Goal: Communication & Community: Ask a question

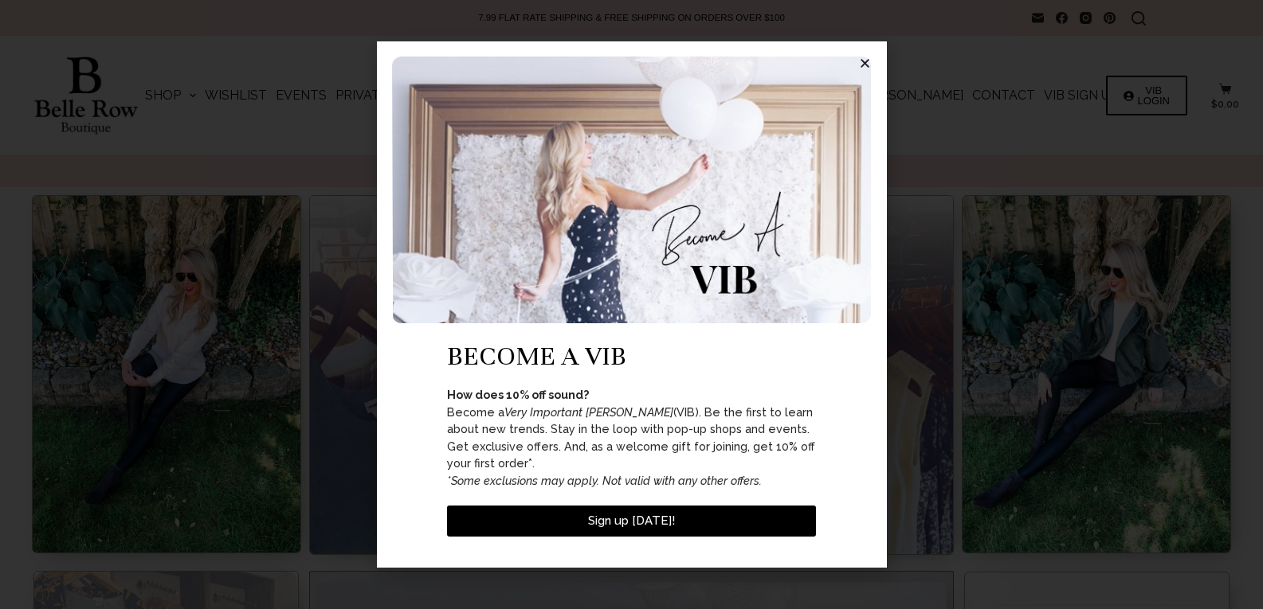
click at [968, 36] on link "Contact" at bounding box center [1004, 95] width 72 height 119
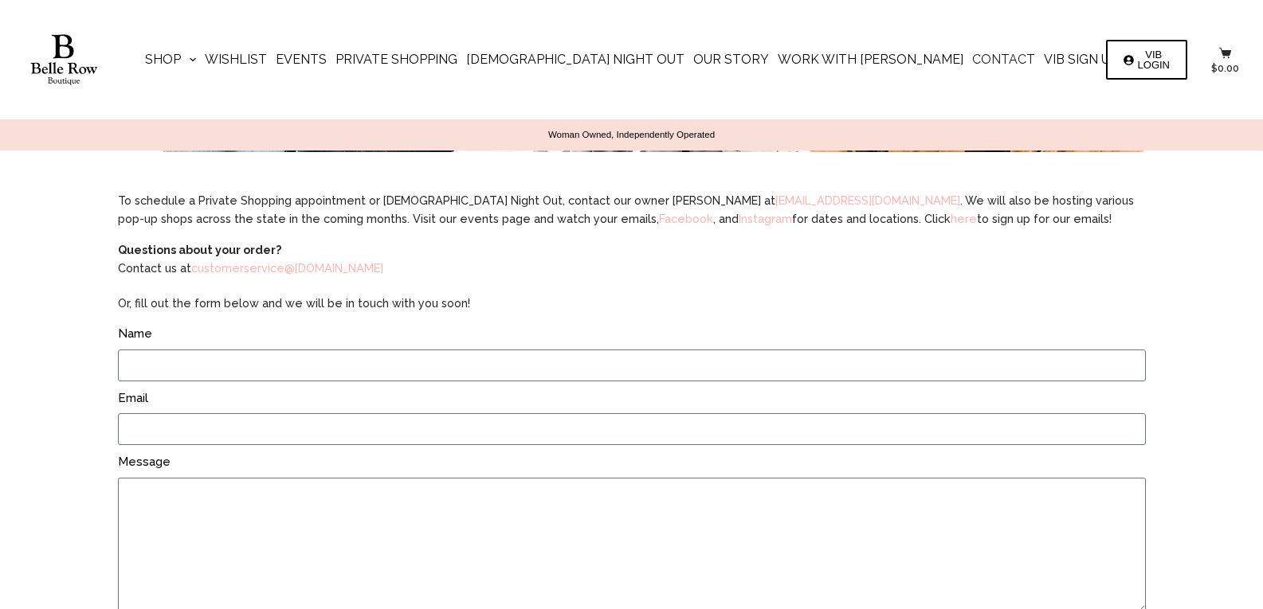
scroll to position [776, 0]
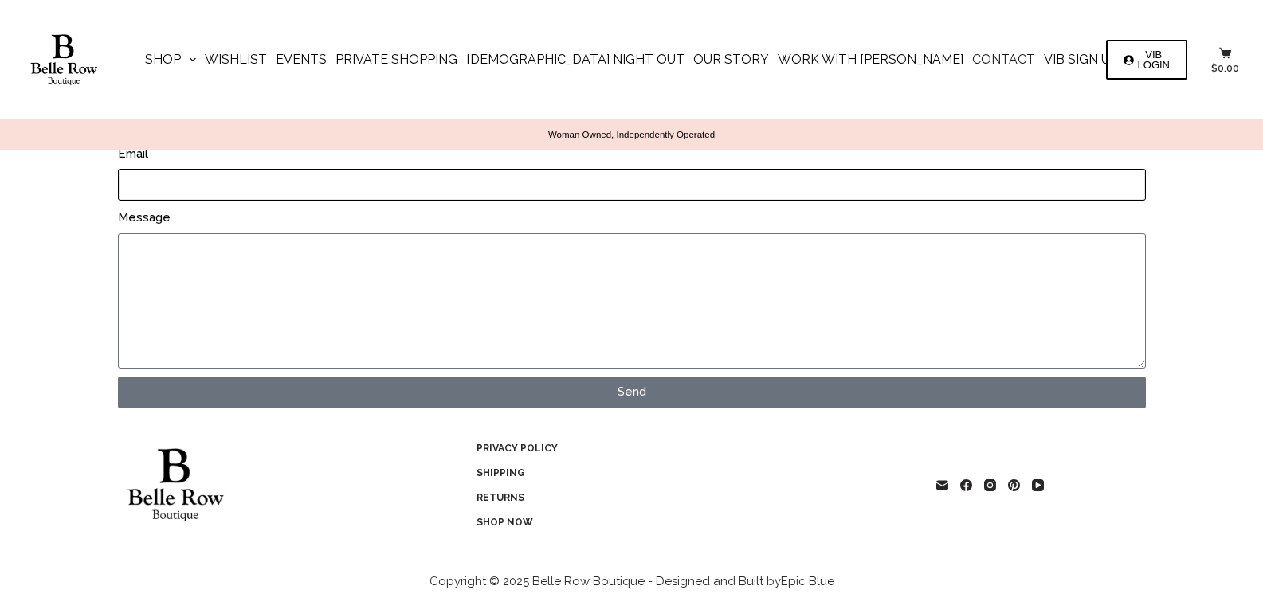
click at [239, 184] on input "Email" at bounding box center [632, 185] width 1028 height 32
type input "[EMAIL_ADDRESS][DOMAIN_NAME]"
type input "[PERSON_NAME]"
paste textarea "[PERSON_NAME]"
click at [287, 257] on textarea "[PERSON_NAME]" at bounding box center [632, 300] width 1028 height 135
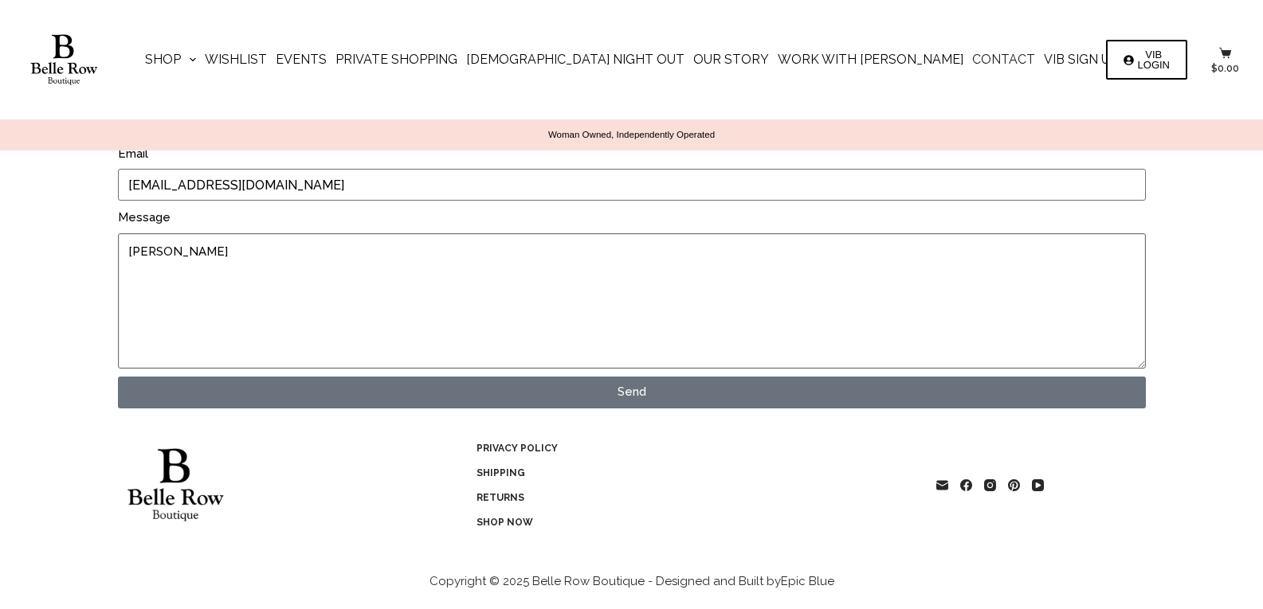
click at [340, 318] on textarea "[PERSON_NAME]" at bounding box center [632, 300] width 1028 height 135
type textarea "[PERSON_NAME]"
click at [340, 318] on textarea "[PERSON_NAME]" at bounding box center [632, 300] width 1028 height 135
click at [340, 318] on textarea "Message" at bounding box center [632, 300] width 1028 height 135
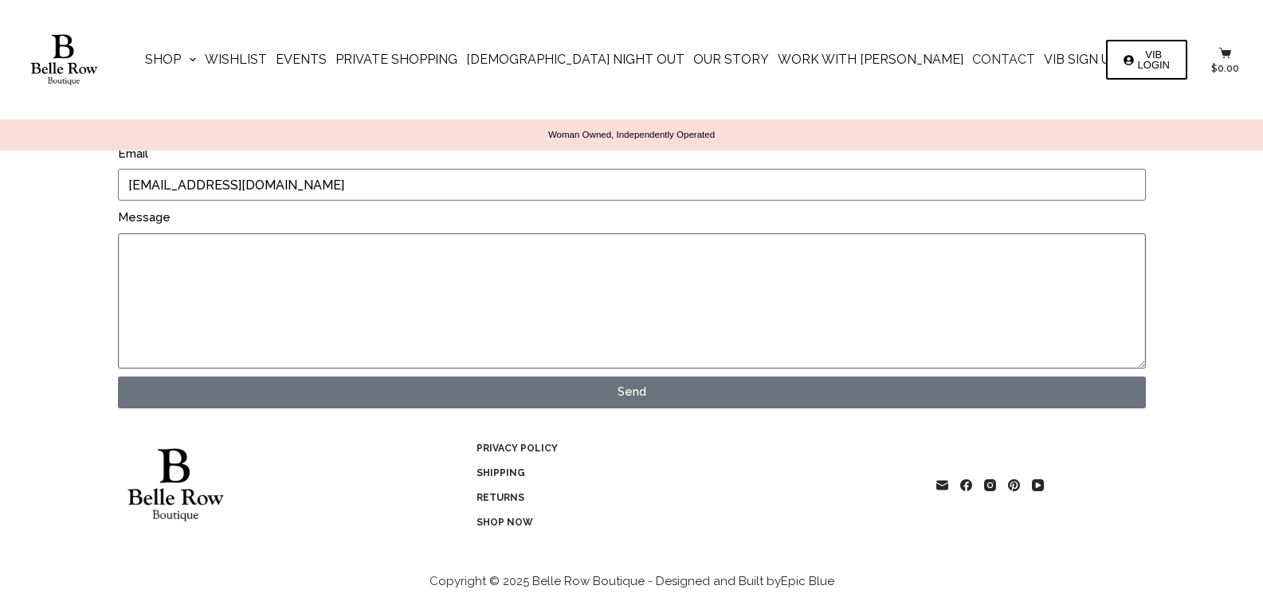
paste textarea "Wikipedia is considered to be the World’s most significant tool for reference m…"
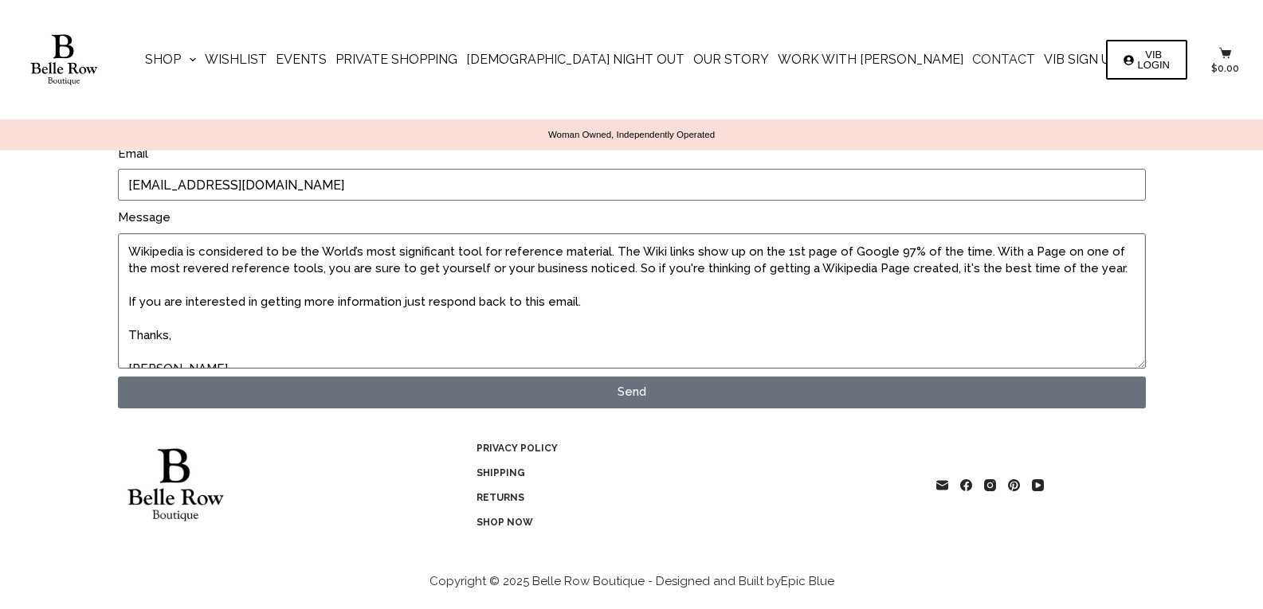
scroll to position [75, 0]
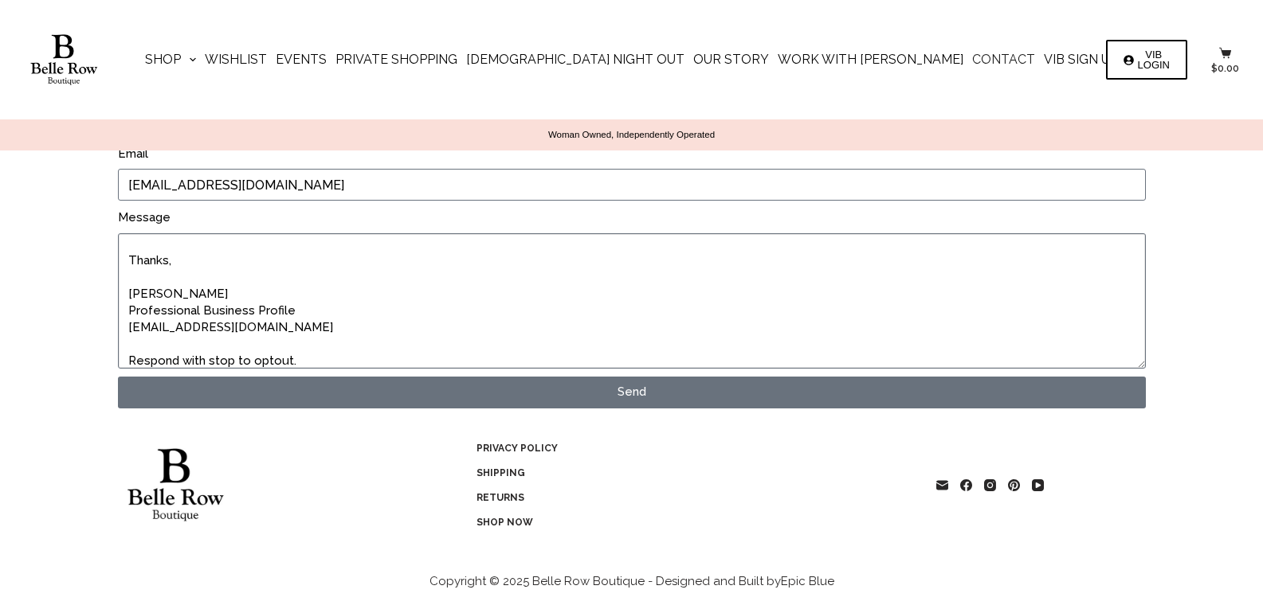
type textarea "Wikipedia is considered to be the World’s most significant tool for reference m…"
click at [118, 377] on button "Send" at bounding box center [632, 393] width 1028 height 32
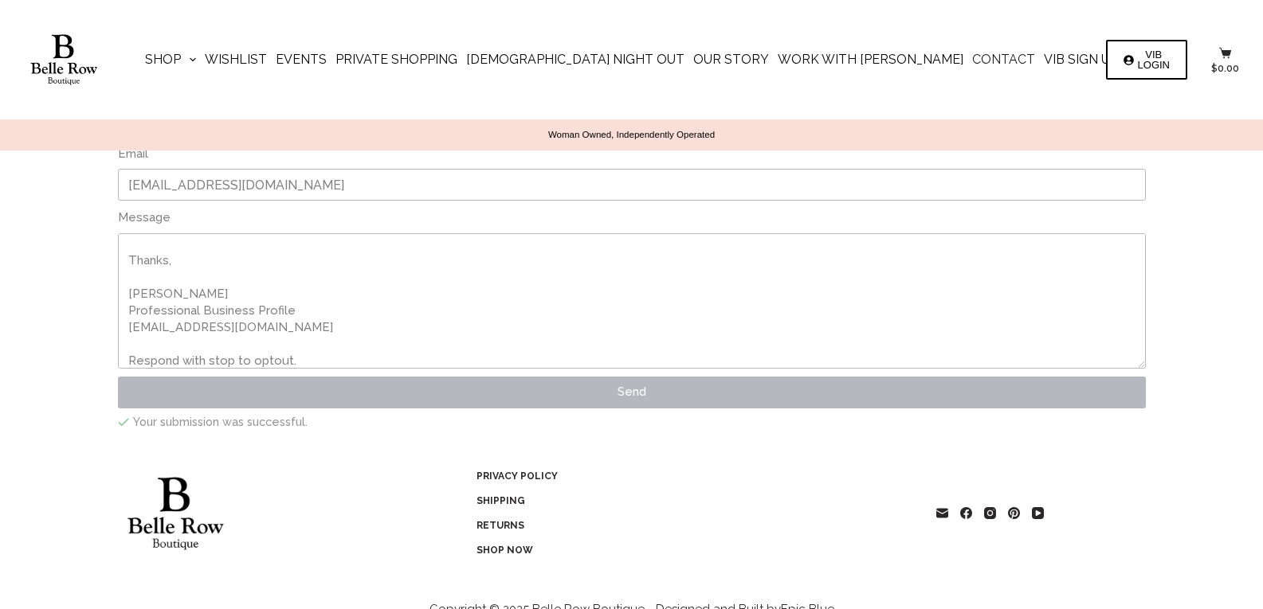
scroll to position [0, 0]
